Goal: Transaction & Acquisition: Download file/media

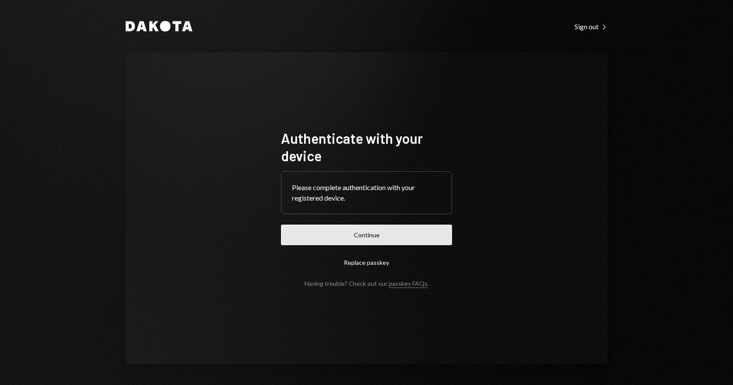
click at [386, 236] on button "Continue" at bounding box center [366, 234] width 171 height 21
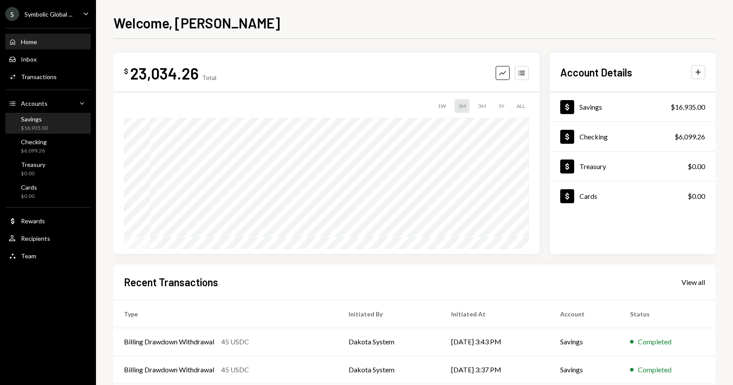
click at [37, 124] on div "Savings $16,935.00" at bounding box center [34, 123] width 27 height 17
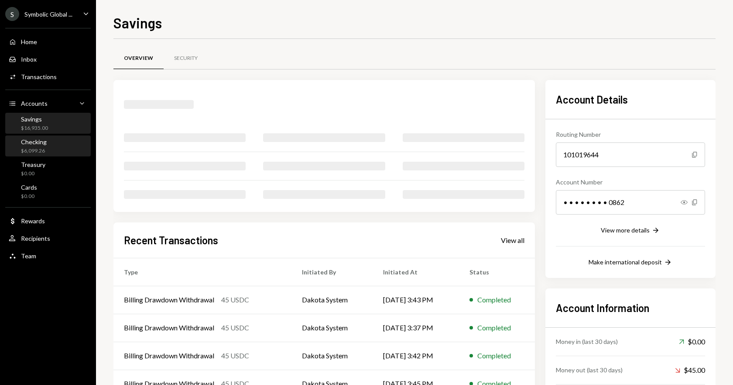
click at [48, 141] on div "Checking $6,099.26" at bounding box center [48, 146] width 79 height 17
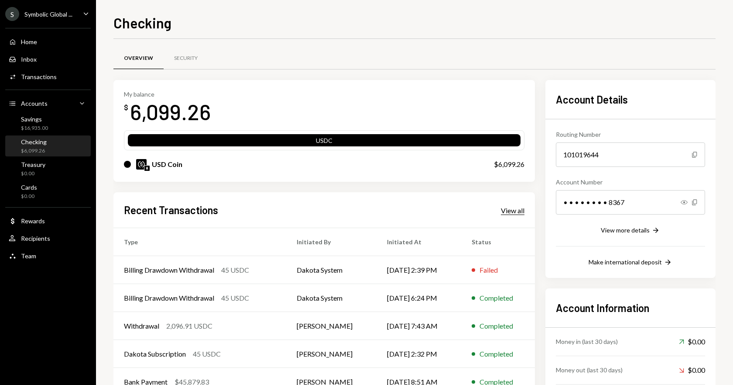
click at [515, 207] on div "View all" at bounding box center [513, 210] width 24 height 9
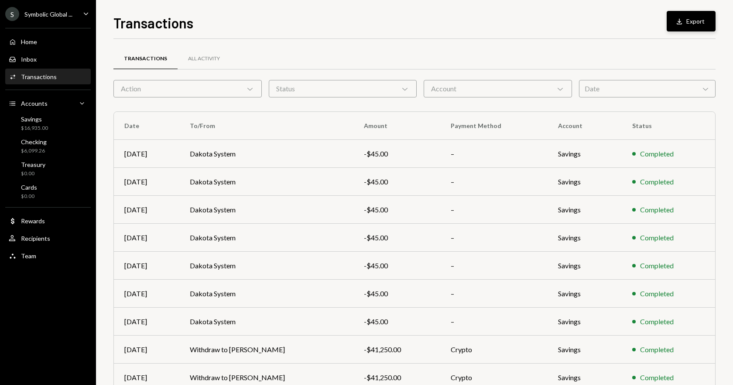
click at [688, 23] on button "Download Export" at bounding box center [691, 21] width 49 height 21
click at [33, 60] on div "Inbox" at bounding box center [29, 58] width 16 height 7
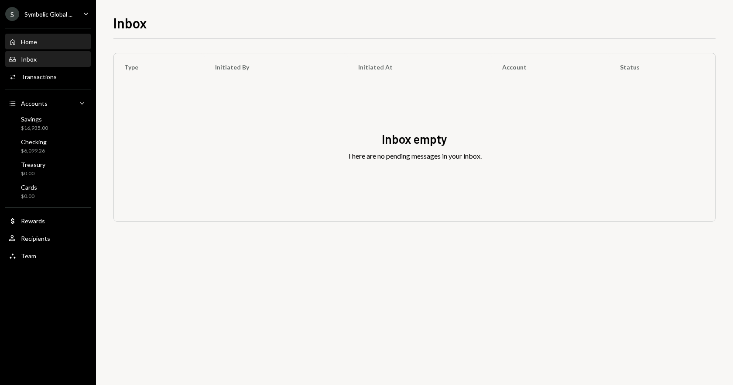
click at [31, 45] on div "Home Home" at bounding box center [48, 41] width 79 height 15
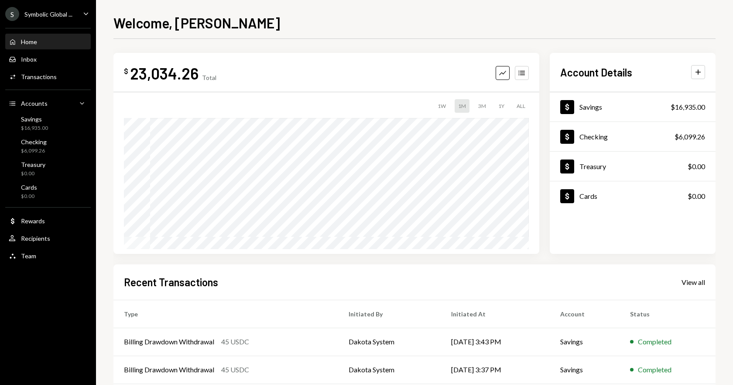
click at [61, 14] on div "Symbolic Global ..." at bounding box center [48, 13] width 48 height 7
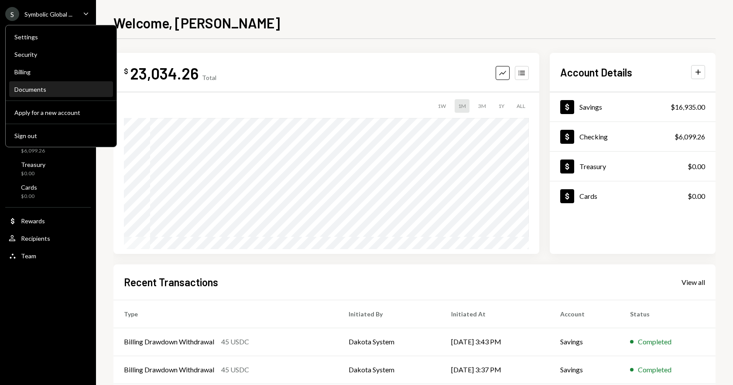
click at [28, 88] on div "Documents" at bounding box center [60, 89] width 93 height 7
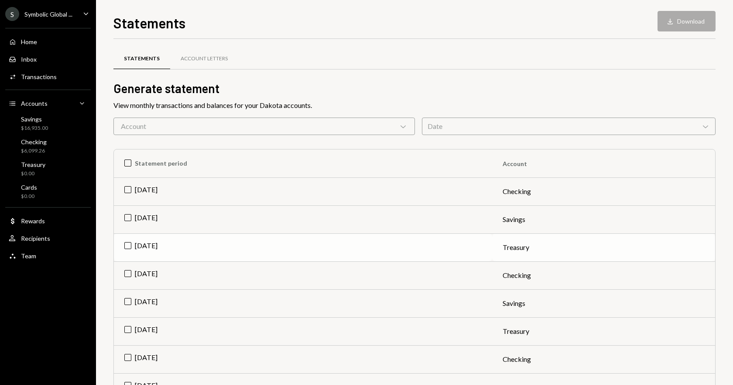
click at [126, 243] on td "[DATE]" at bounding box center [303, 247] width 378 height 28
drag, startPoint x: 126, startPoint y: 220, endPoint x: 125, endPoint y: 213, distance: 7.0
click at [126, 220] on td "[DATE]" at bounding box center [303, 219] width 378 height 28
click at [127, 190] on td "[DATE]" at bounding box center [303, 191] width 378 height 28
click at [684, 15] on button "Download Download (3)" at bounding box center [683, 21] width 66 height 21
